Goal: Task Accomplishment & Management: Use online tool/utility

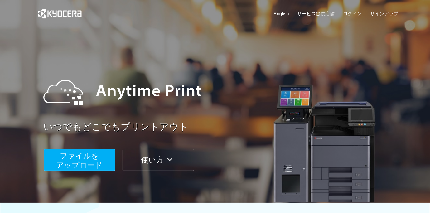
click at [347, 9] on div "English サービス提供店舗 ログイン サインアップ" at bounding box center [215, 15] width 367 height 30
click at [350, 11] on link "ログイン" at bounding box center [353, 13] width 19 height 7
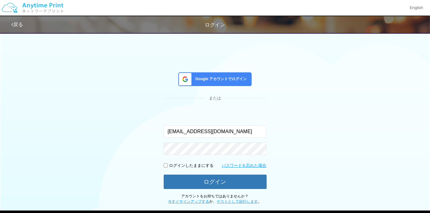
click at [223, 79] on span "Google アカウントでログイン" at bounding box center [220, 78] width 54 height 5
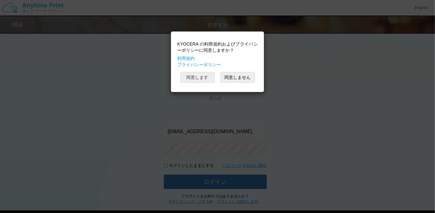
click at [208, 76] on button "同意します" at bounding box center [197, 77] width 34 height 11
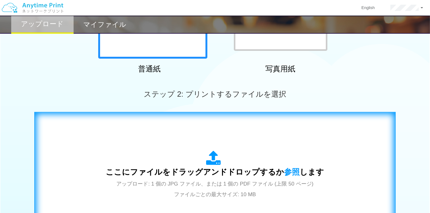
scroll to position [156, 0]
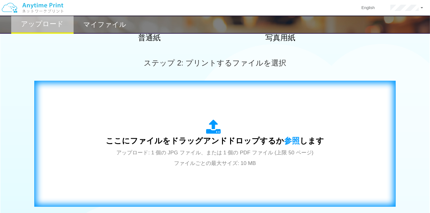
click at [210, 122] on icon at bounding box center [215, 128] width 17 height 16
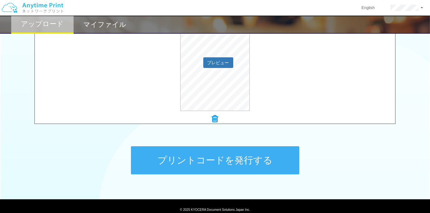
scroll to position [261, 0]
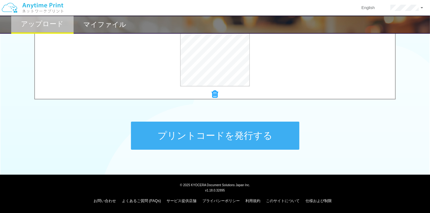
click at [167, 125] on button "プリントコードを発行する" at bounding box center [215, 136] width 169 height 28
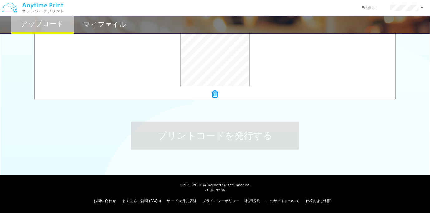
scroll to position [0, 0]
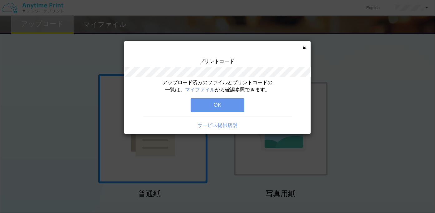
click at [225, 103] on button "OK" at bounding box center [218, 105] width 54 height 14
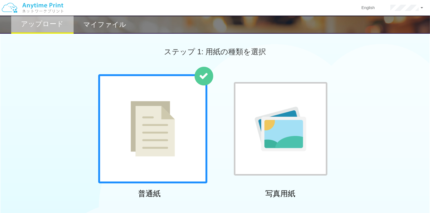
click at [105, 28] on h2 "マイファイル" at bounding box center [104, 24] width 43 height 7
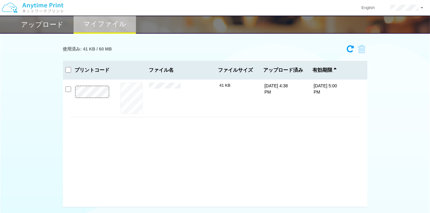
click at [37, 25] on h2 "アップロード" at bounding box center [42, 24] width 43 height 7
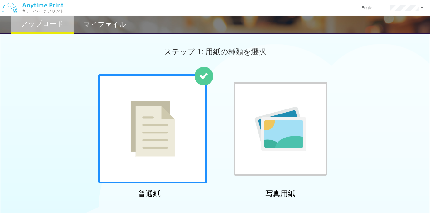
click at [248, 93] on div at bounding box center [281, 129] width 94 height 94
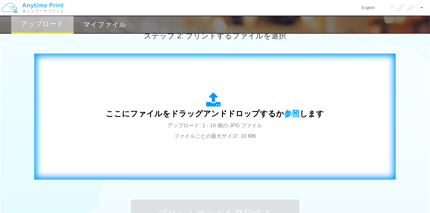
scroll to position [187, 0]
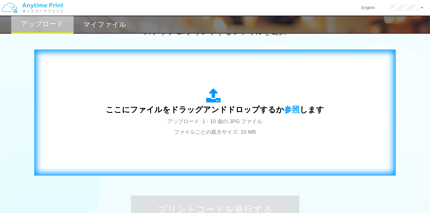
click at [242, 112] on span "ここにファイルをドラッグアンドドロップするか 参照 します" at bounding box center [215, 109] width 218 height 9
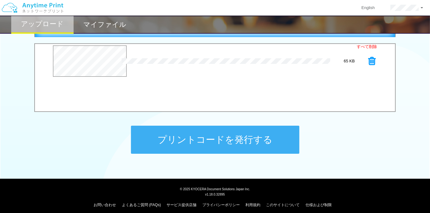
scroll to position [261, 0]
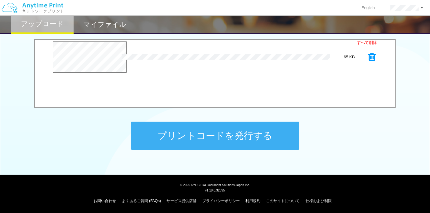
click at [199, 137] on button "プリントコードを発行する" at bounding box center [215, 136] width 169 height 28
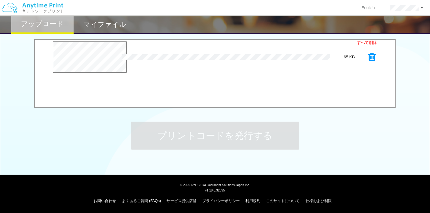
scroll to position [0, 0]
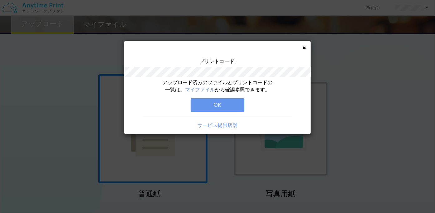
click at [211, 105] on button "OK" at bounding box center [218, 105] width 54 height 14
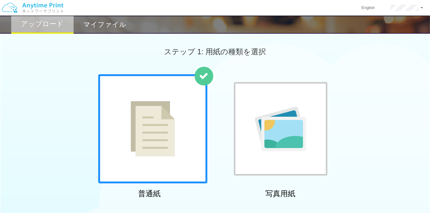
click at [125, 27] on div "マイファイル" at bounding box center [105, 25] width 62 height 18
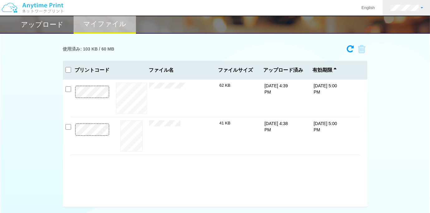
click at [406, 2] on link at bounding box center [407, 8] width 48 height 16
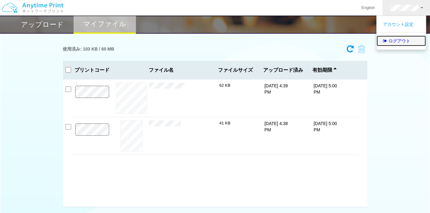
click at [398, 36] on link "ログアウト" at bounding box center [401, 41] width 49 height 11
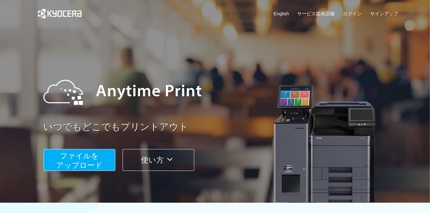
click at [141, 57] on div "いつでもどこでもプリントアウト ファイルを ​​アップロード 使い方" at bounding box center [215, 117] width 375 height 175
click at [96, 165] on span "ファイルを ​​アップロード" at bounding box center [79, 161] width 47 height 18
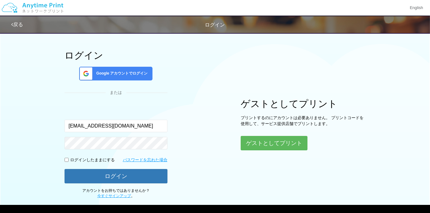
scroll to position [31, 0]
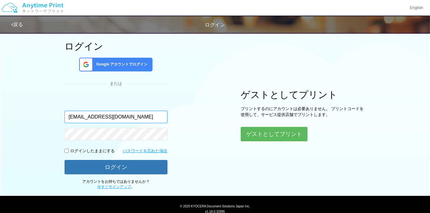
click at [145, 120] on input "[EMAIL_ADDRESS][DOMAIN_NAME]" at bounding box center [116, 117] width 103 height 12
type input "[PERSON_NAME][EMAIL_ADDRESS][DOMAIN_NAME]"
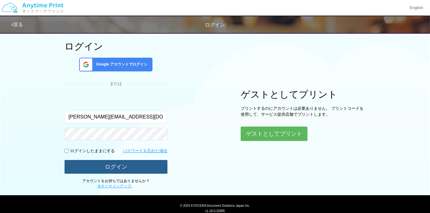
click at [133, 161] on button "ログイン" at bounding box center [116, 167] width 103 height 14
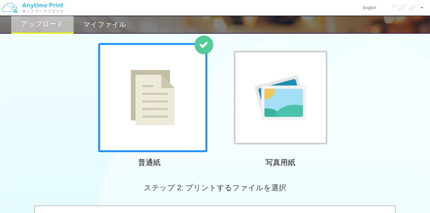
click at [155, 147] on div at bounding box center [152, 97] width 109 height 109
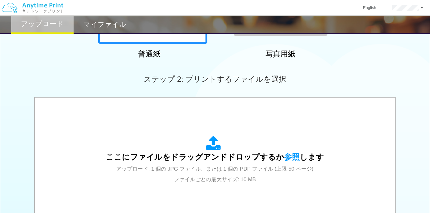
scroll to position [156, 0]
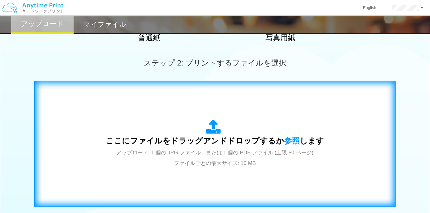
click at [198, 150] on span "アップロード: 1 個の JPG ファイル、または 1 個の PDF ファイル (上限 50 ページ) ファイルごとの最大サイズ: 10 MB" at bounding box center [215, 158] width 197 height 17
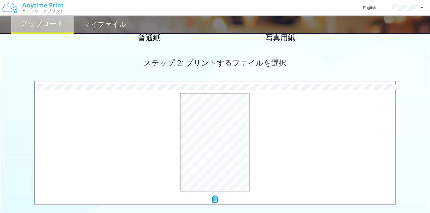
scroll to position [261, 0]
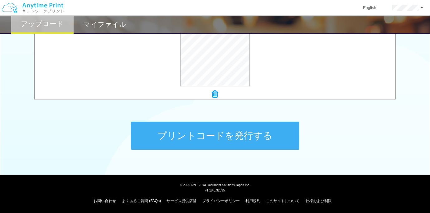
click at [213, 126] on button "プリントコードを発行する" at bounding box center [215, 136] width 169 height 28
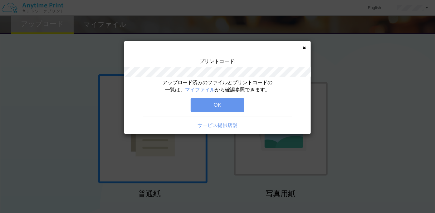
click at [197, 108] on button "OK" at bounding box center [218, 105] width 54 height 14
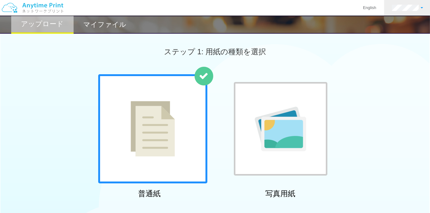
click at [405, 13] on link at bounding box center [408, 8] width 47 height 16
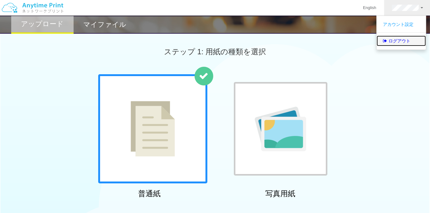
click at [399, 37] on link "ログアウト" at bounding box center [401, 41] width 49 height 11
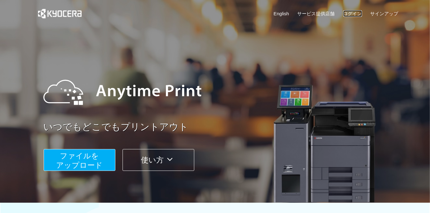
click at [351, 10] on link "ログイン" at bounding box center [353, 13] width 19 height 7
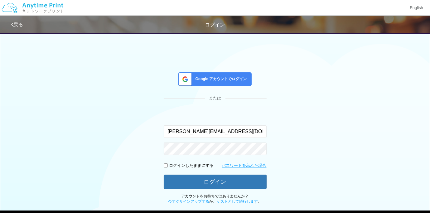
click at [63, 5] on img at bounding box center [32, 8] width 66 height 22
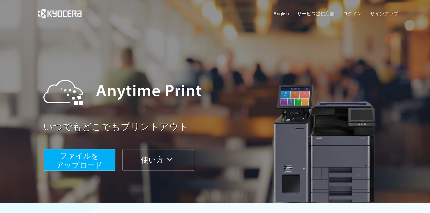
click at [90, 166] on span "ファイルを ​​アップロード" at bounding box center [79, 161] width 47 height 18
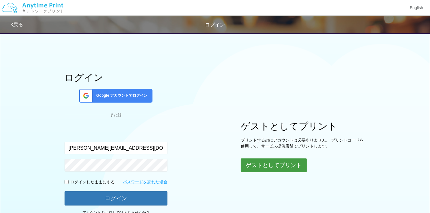
click at [246, 165] on button "ゲストとしてプリント" at bounding box center [274, 166] width 66 height 14
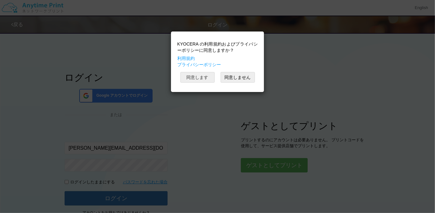
drag, startPoint x: 207, startPoint y: 80, endPoint x: 209, endPoint y: 88, distance: 9.2
click at [207, 80] on button "同意します" at bounding box center [197, 77] width 34 height 11
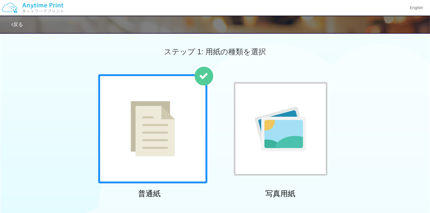
scroll to position [94, 0]
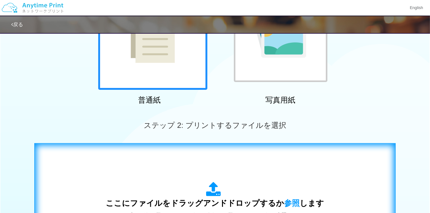
click at [213, 151] on div "ここにファイルをドラッグアンドドロップするか 参照 します アップロード: 1 個の JPG ファイル、または 1 個の PDF ファイル (上限 50 ペー…" at bounding box center [215, 206] width 349 height 113
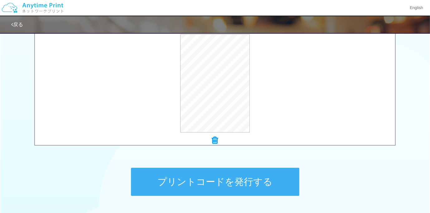
scroll to position [218, 0]
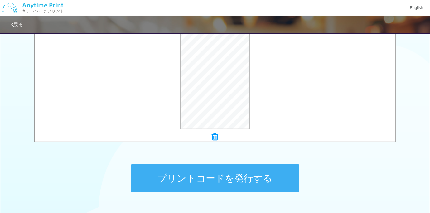
click at [237, 169] on button "プリントコードを発行する" at bounding box center [215, 178] width 169 height 28
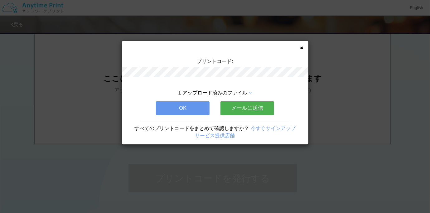
scroll to position [0, 0]
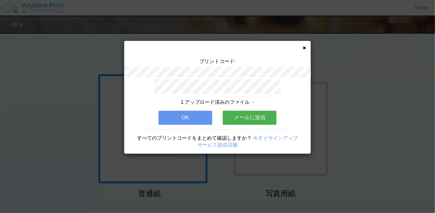
click at [306, 48] on div "プリントコード: 1 アップロード済みのファイル OK メールに送信 すべてのプリントコードをまとめて確認しますか？ 今すぐサインアップ サービス提供店舗" at bounding box center [217, 97] width 187 height 113
click at [305, 46] on icon at bounding box center [304, 48] width 3 height 4
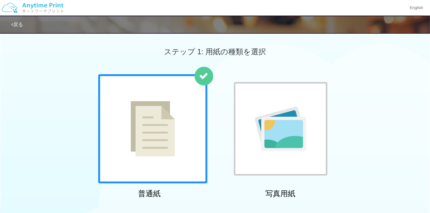
click at [62, 7] on img at bounding box center [32, 8] width 66 height 22
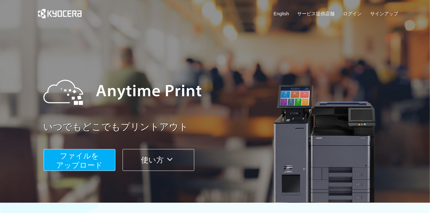
click at [96, 152] on span "ファイルを ​​アップロード" at bounding box center [79, 161] width 47 height 18
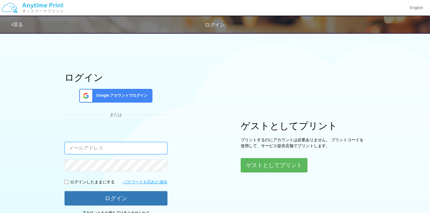
type input "[PERSON_NAME][EMAIL_ADDRESS][DOMAIN_NAME]"
